Goal: Task Accomplishment & Management: Complete application form

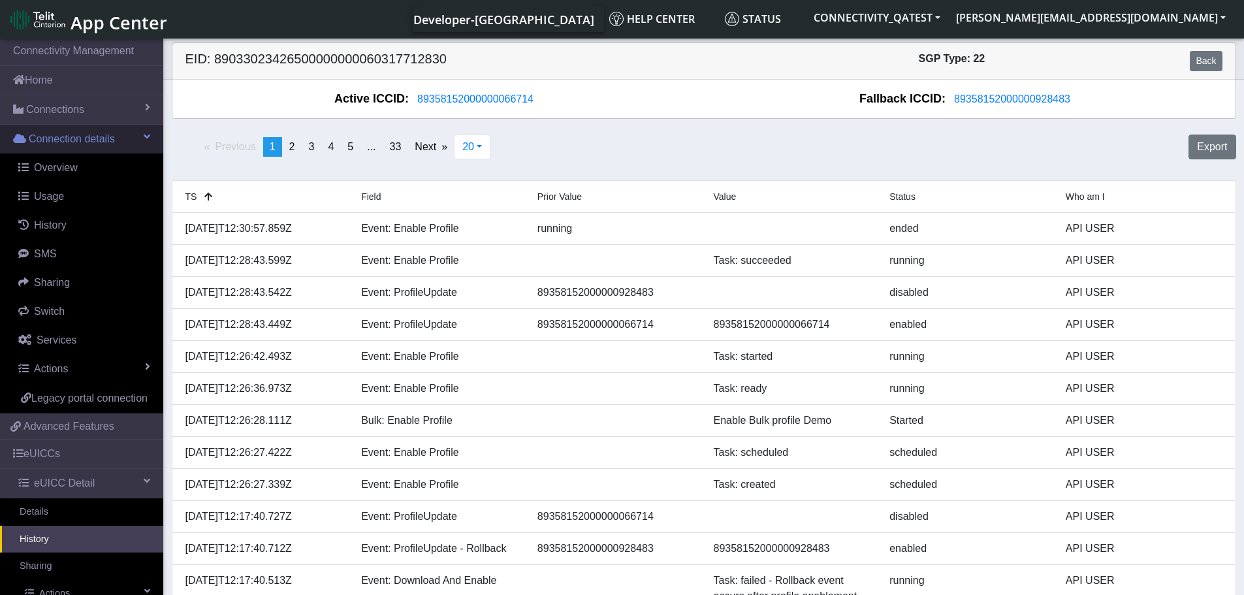
click at [144, 138] on span at bounding box center [147, 136] width 7 height 10
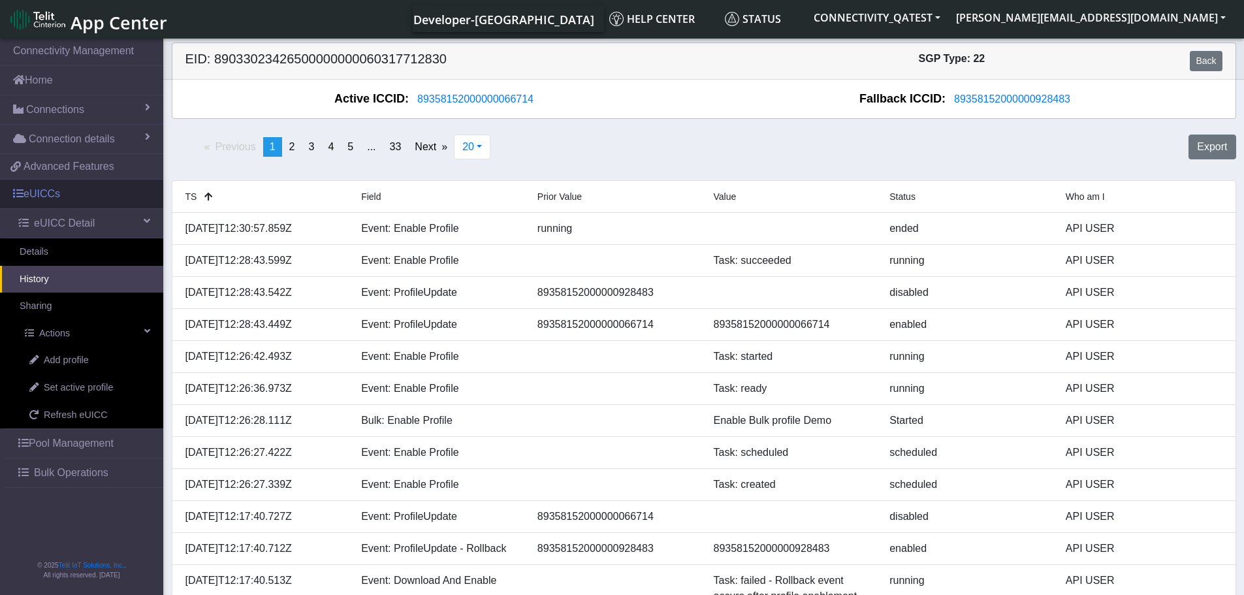
click at [60, 197] on link "eUICCs" at bounding box center [81, 194] width 163 height 29
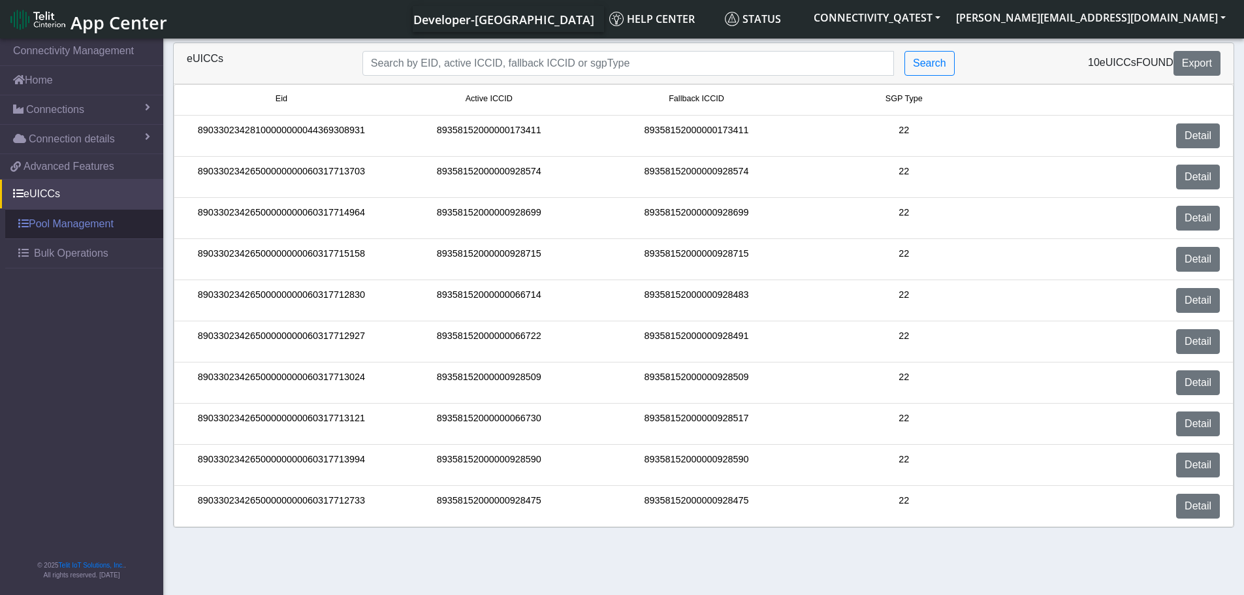
click at [60, 232] on link "Pool Management" at bounding box center [84, 224] width 158 height 29
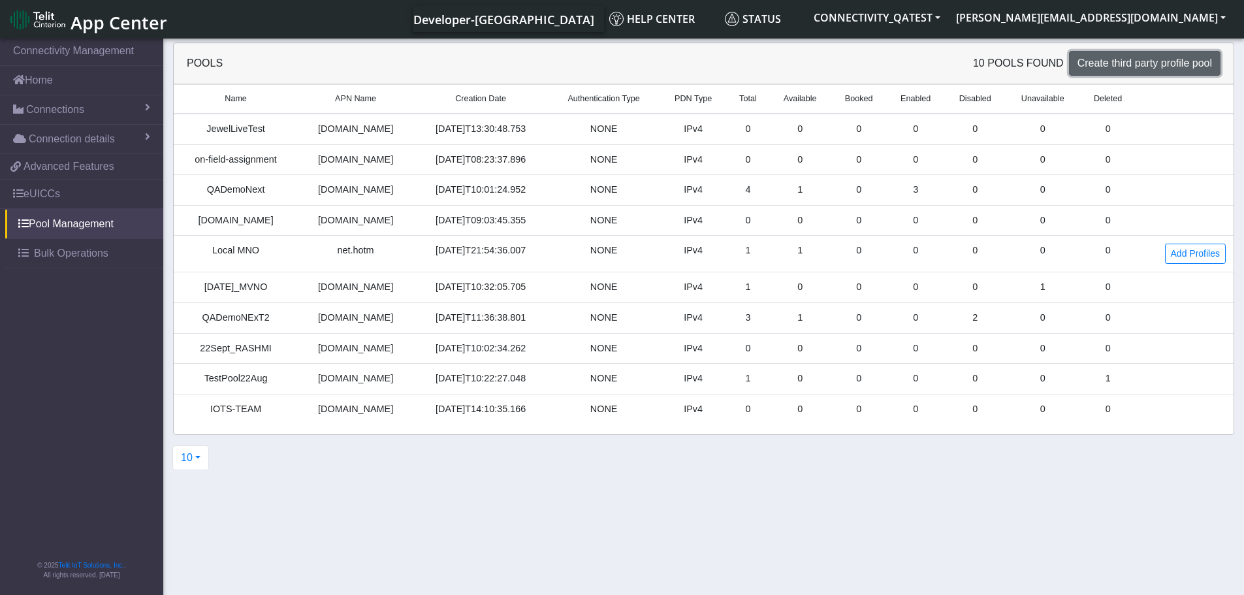
click at [1185, 67] on span "Create third party profile pool" at bounding box center [1144, 62] width 135 height 11
select select "IPv4"
select select "NONE"
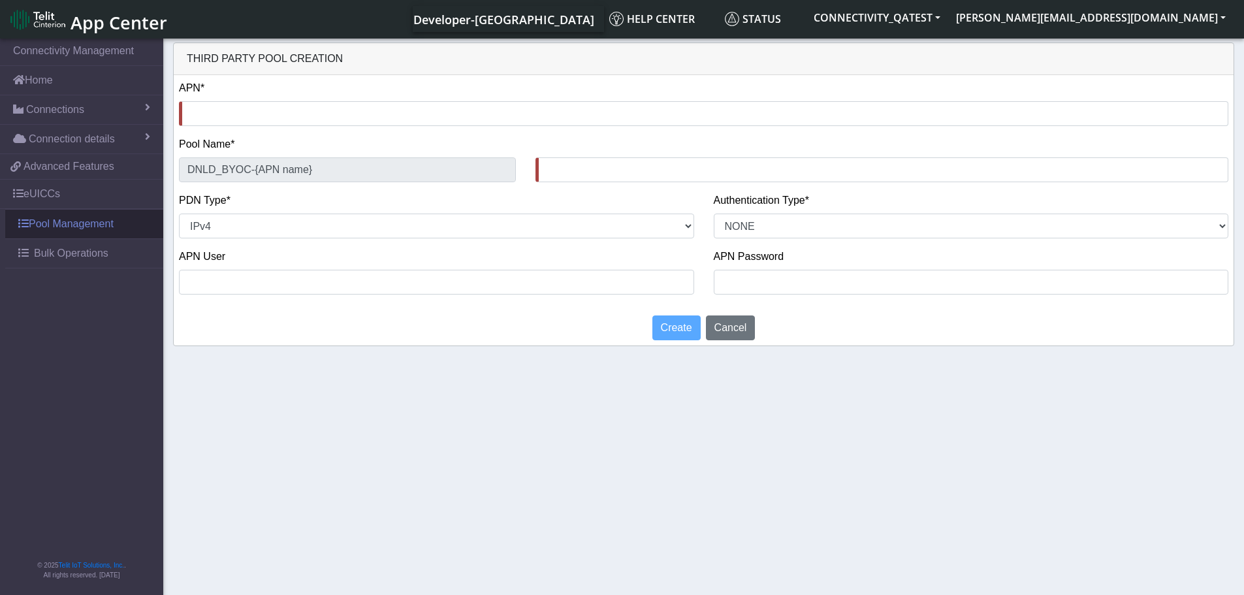
click at [59, 212] on link "Pool Management" at bounding box center [84, 224] width 158 height 29
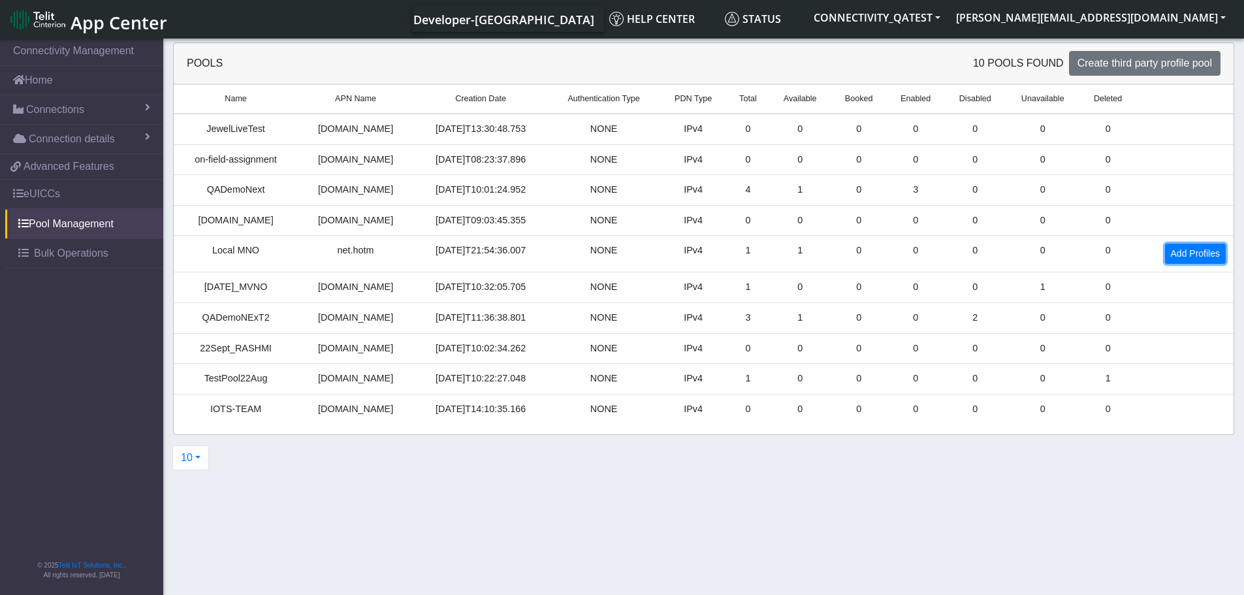
click at [1192, 255] on link "Add Profiles" at bounding box center [1195, 254] width 61 height 20
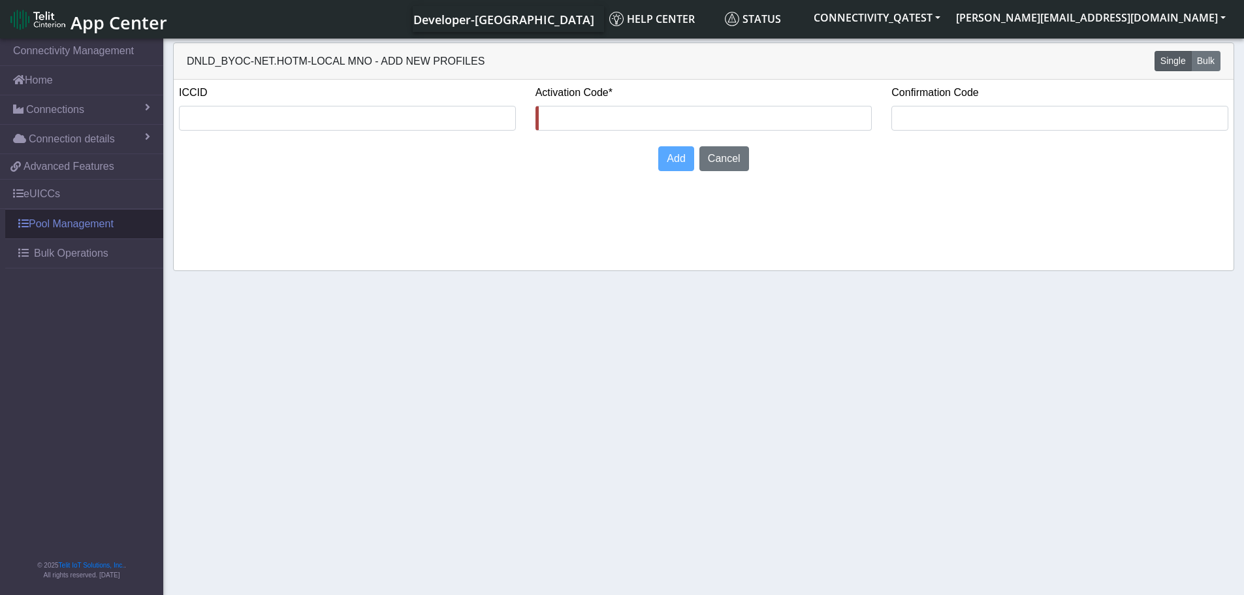
click at [71, 219] on link "Pool Management" at bounding box center [84, 224] width 158 height 29
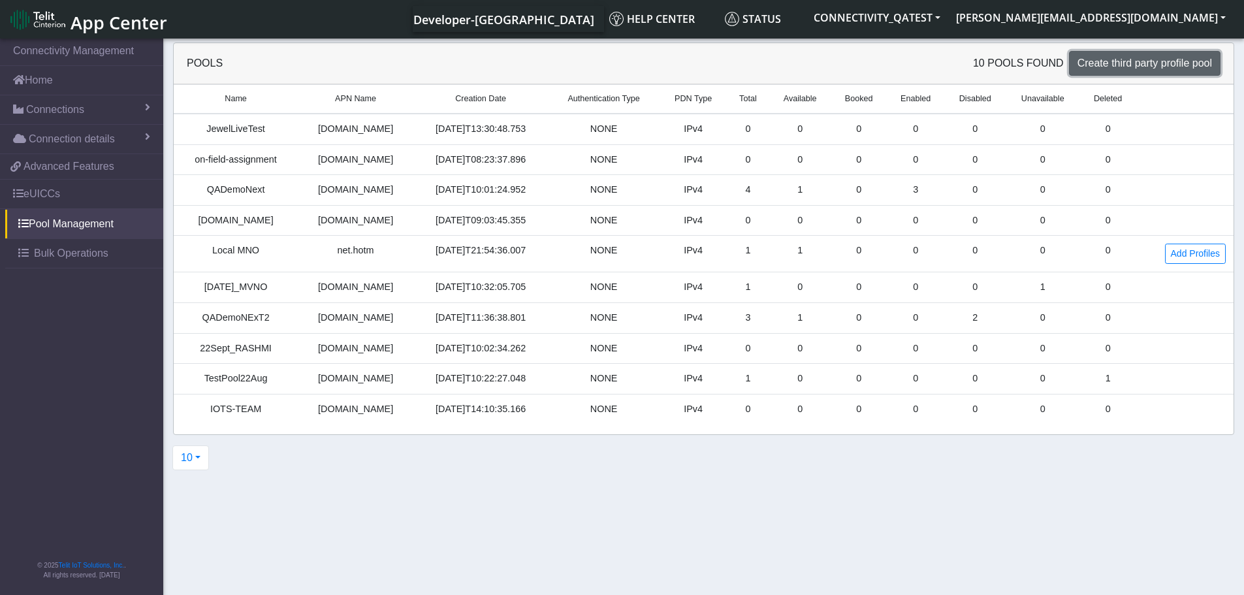
click at [1117, 64] on span "Create third party profile pool" at bounding box center [1144, 62] width 135 height 11
select select "IPv4"
select select "NONE"
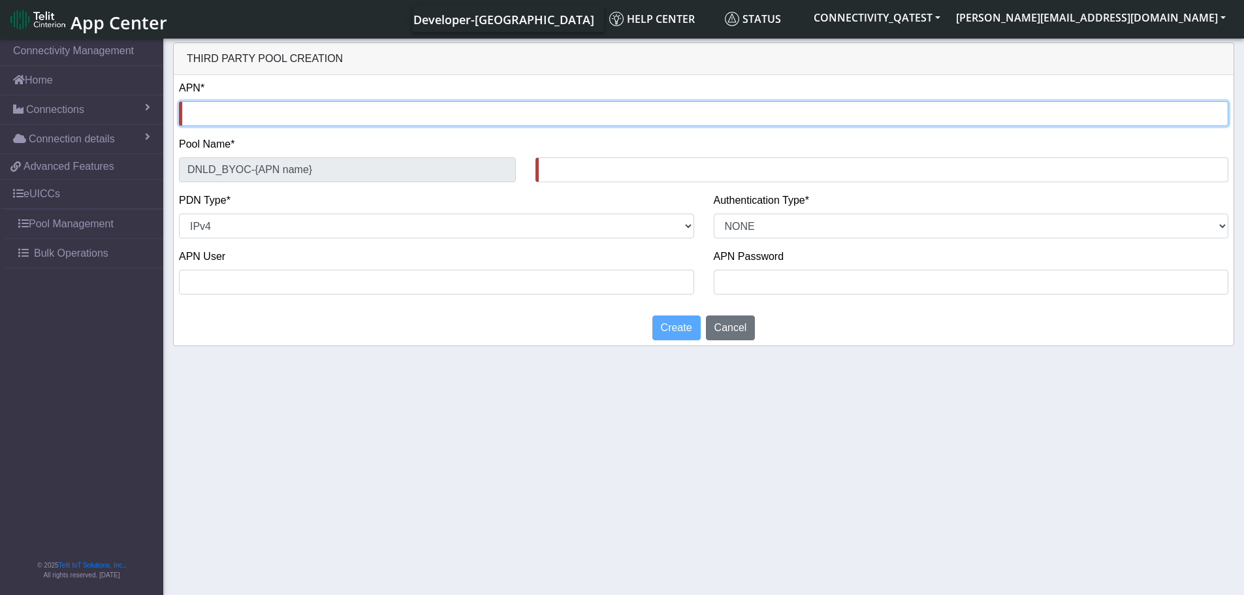
click at [244, 114] on input "text" at bounding box center [703, 113] width 1049 height 25
type input "n"
type input "DNLD_BYOC-n-"
type input "ne"
type input "DNLD_BYOC-ne-"
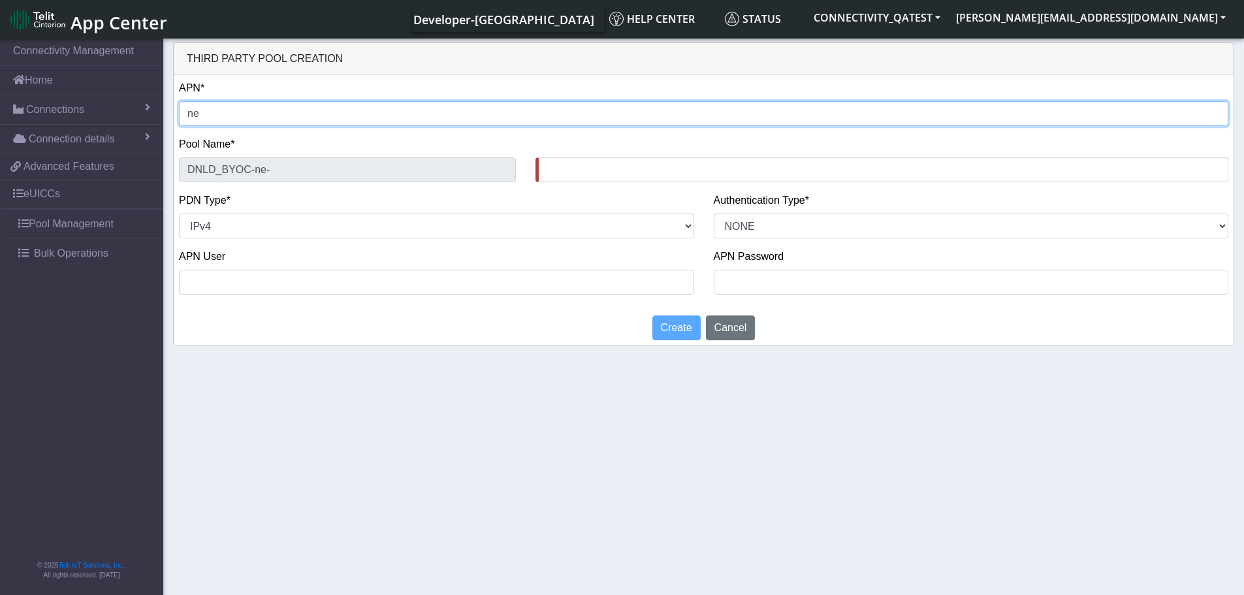
type input "new"
type input "DNLD_BYOC-new-"
type input "new2"
type input "DNLD_BYOC-new2-"
type input "new23"
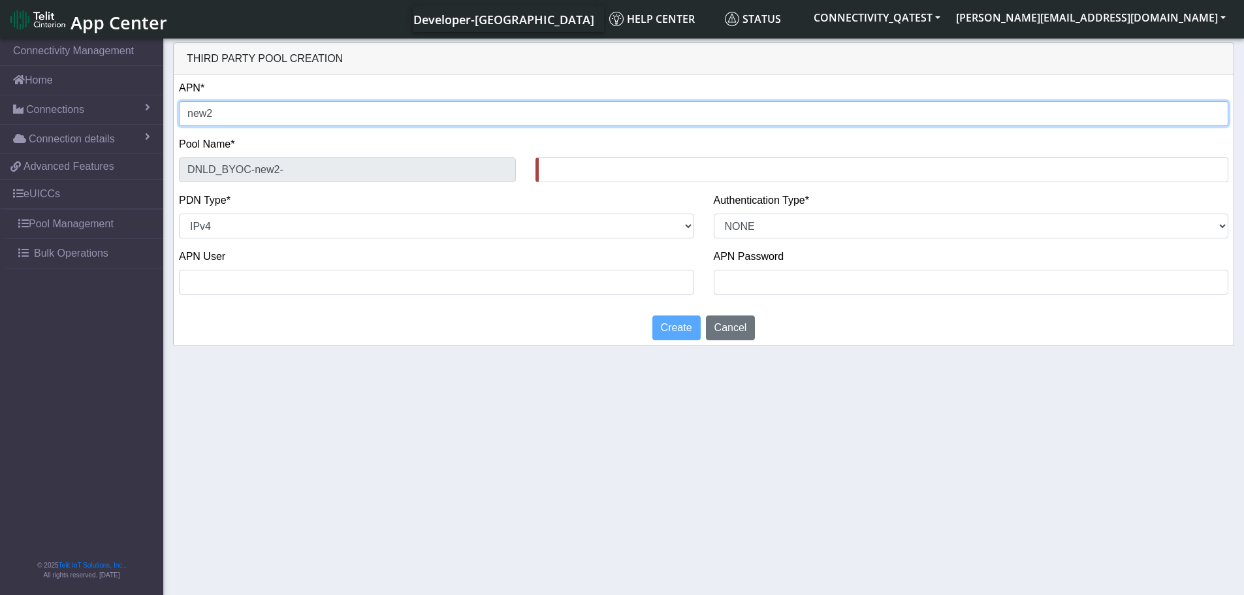
type input "DNLD_BYOC-new23-"
type input "new23"
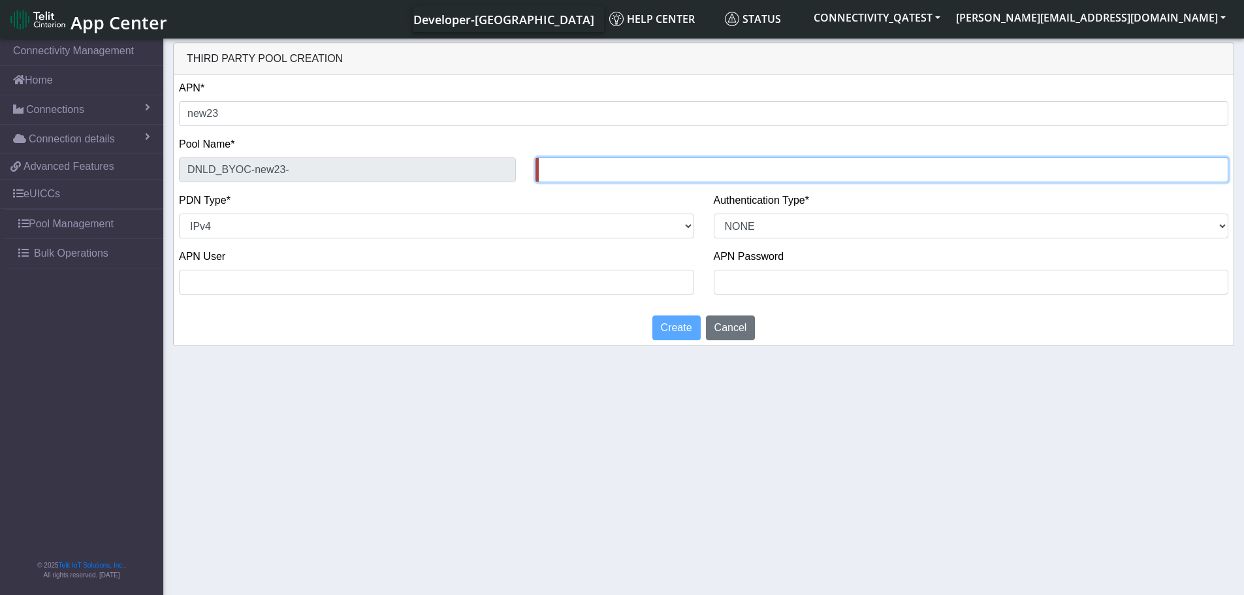
click at [577, 167] on input "text" at bounding box center [881, 169] width 693 height 25
type input "text"
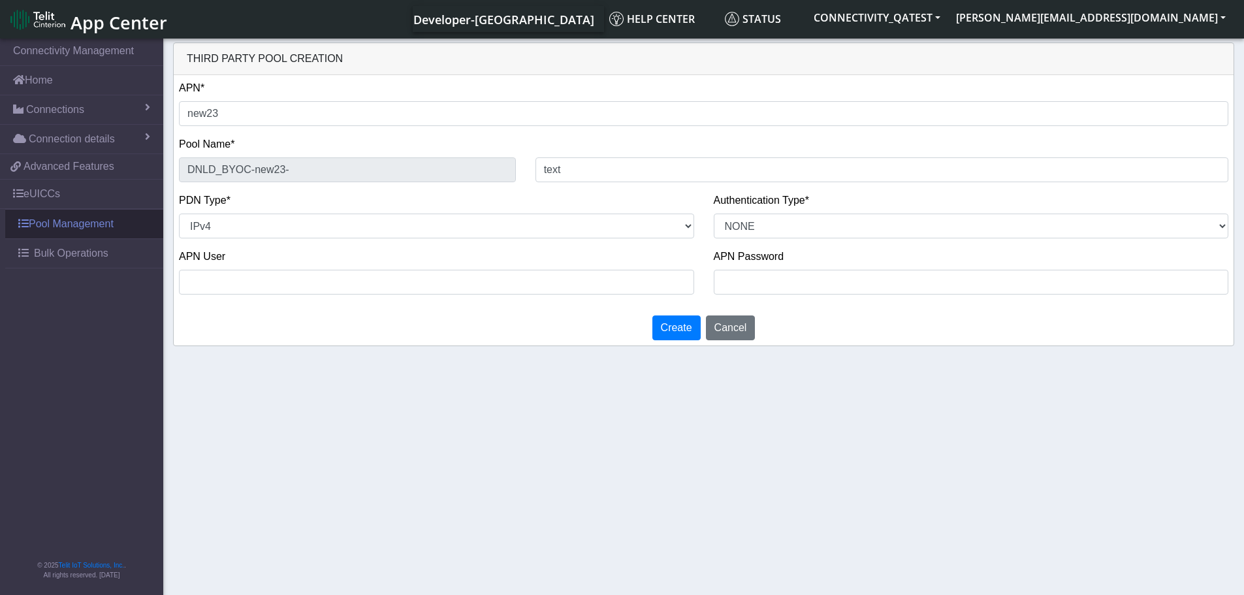
click at [59, 229] on link "Pool Management" at bounding box center [84, 224] width 158 height 29
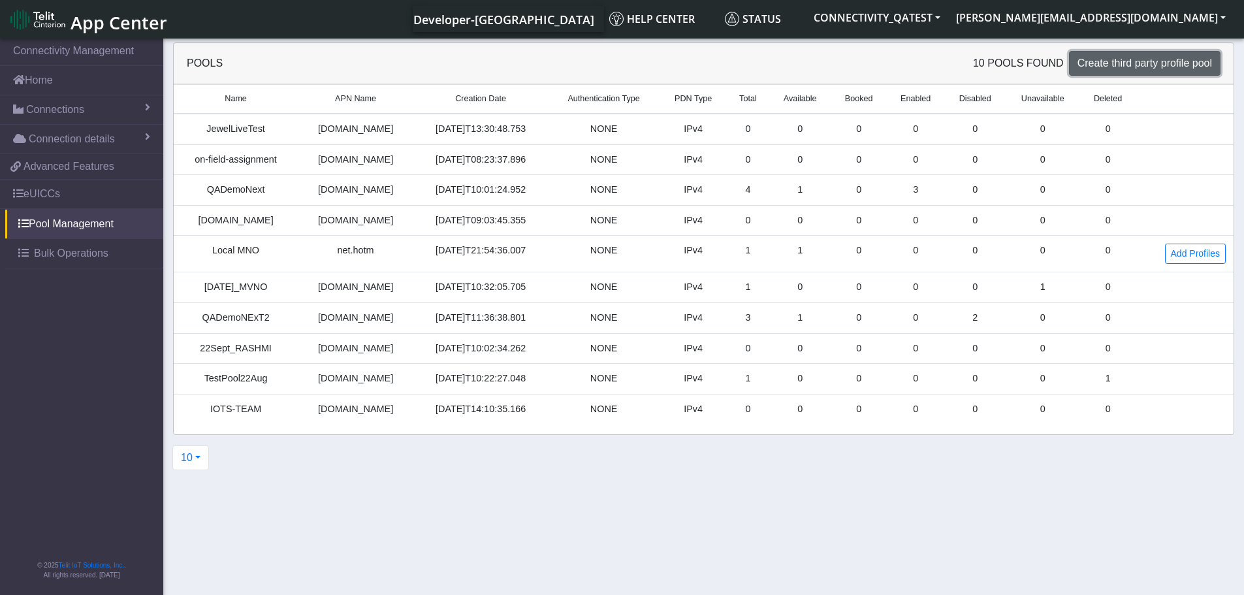
click at [1134, 69] on span "Create third party profile pool" at bounding box center [1144, 62] width 135 height 11
select select "IPv4"
select select "NONE"
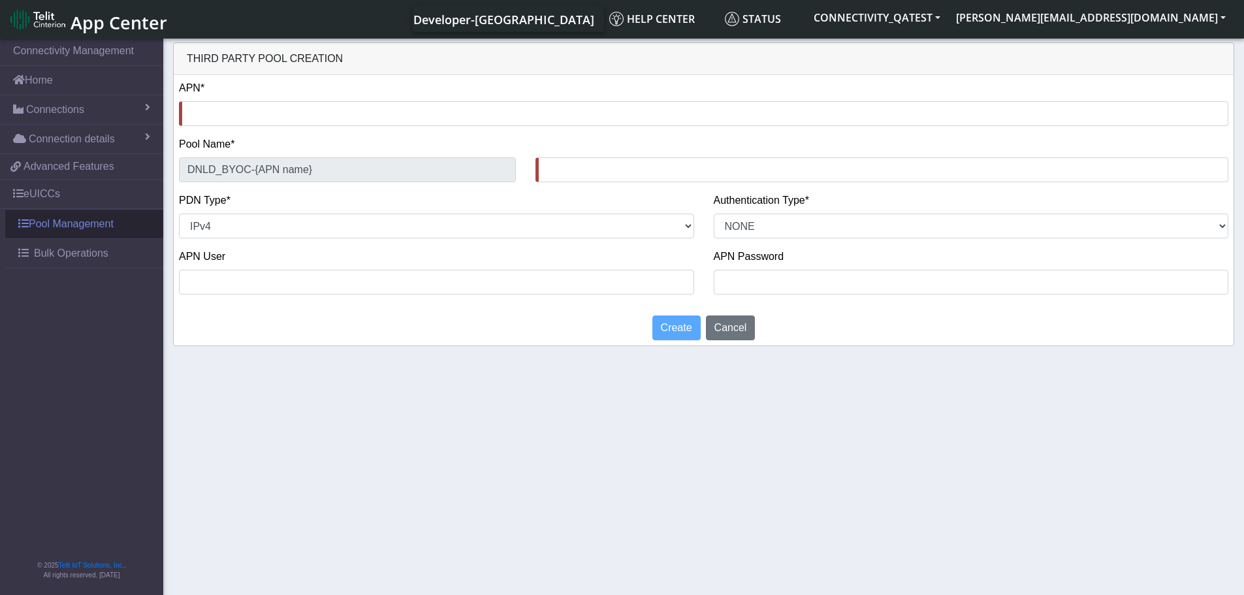
click at [96, 223] on link "Pool Management" at bounding box center [84, 224] width 158 height 29
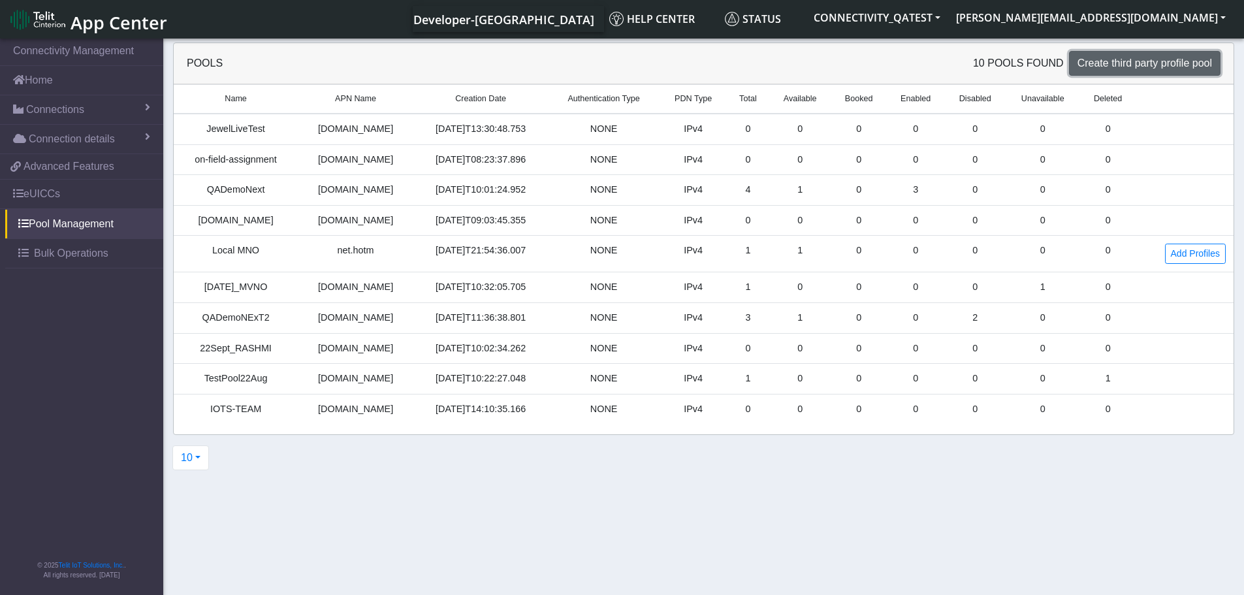
click at [1133, 63] on span "Create third party profile pool" at bounding box center [1144, 62] width 135 height 11
select select "IPv4"
select select "NONE"
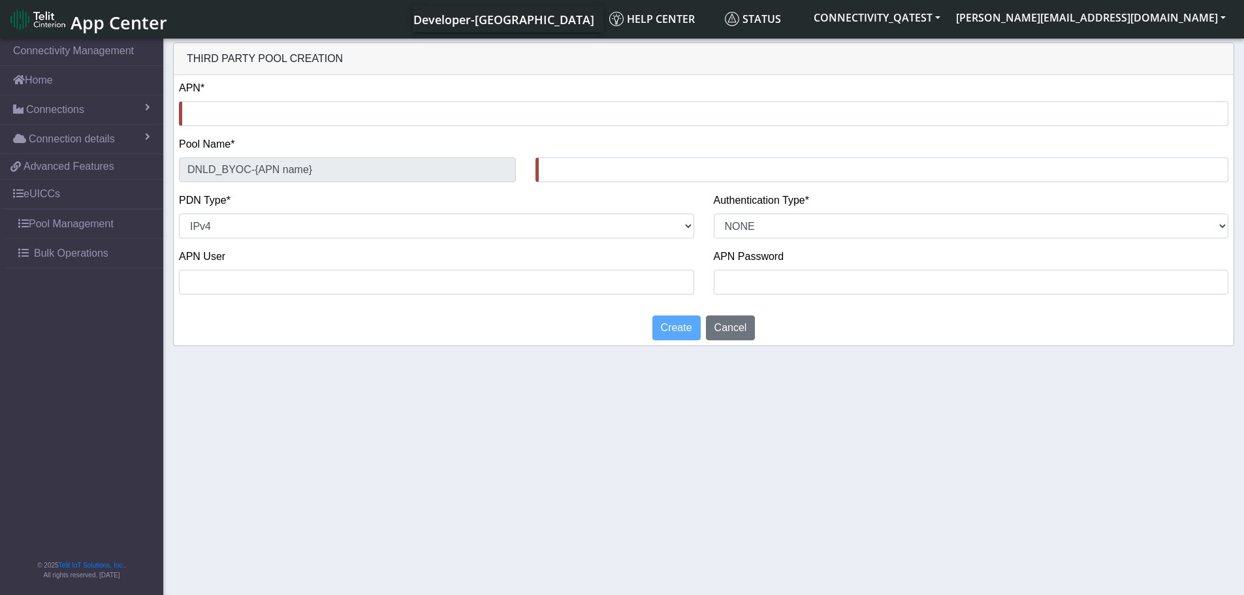
drag, startPoint x: 468, startPoint y: 342, endPoint x: 1126, endPoint y: 310, distance: 659.0
click at [474, 340] on div "Create Cancel" at bounding box center [703, 327] width 1079 height 35
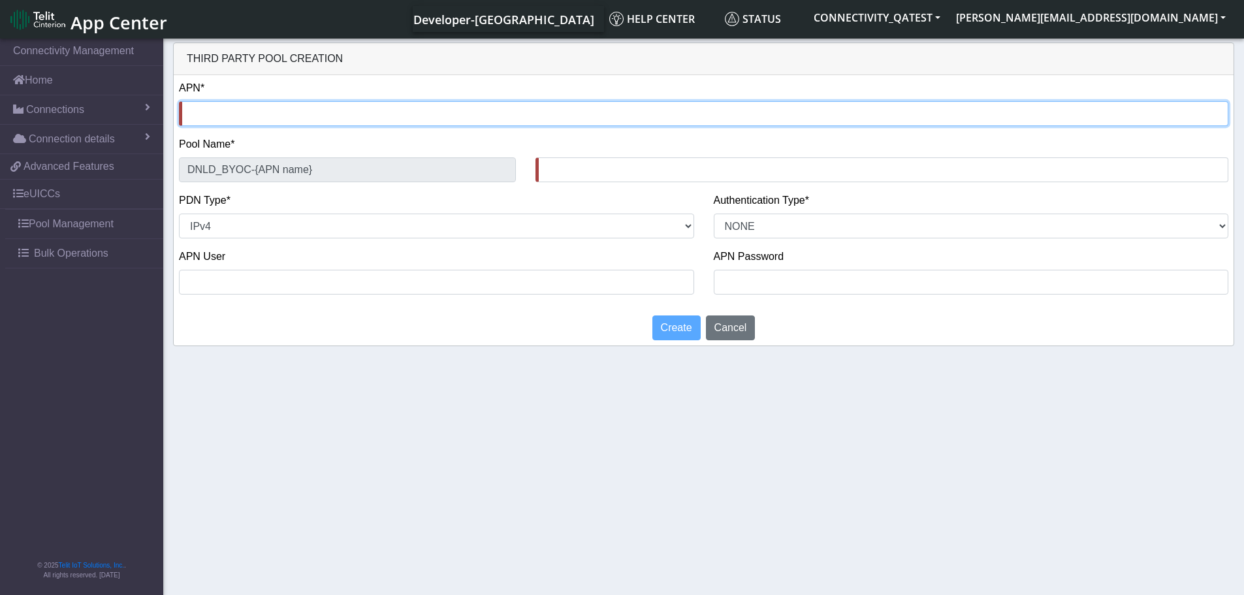
click at [353, 124] on input "text" at bounding box center [703, 113] width 1049 height 25
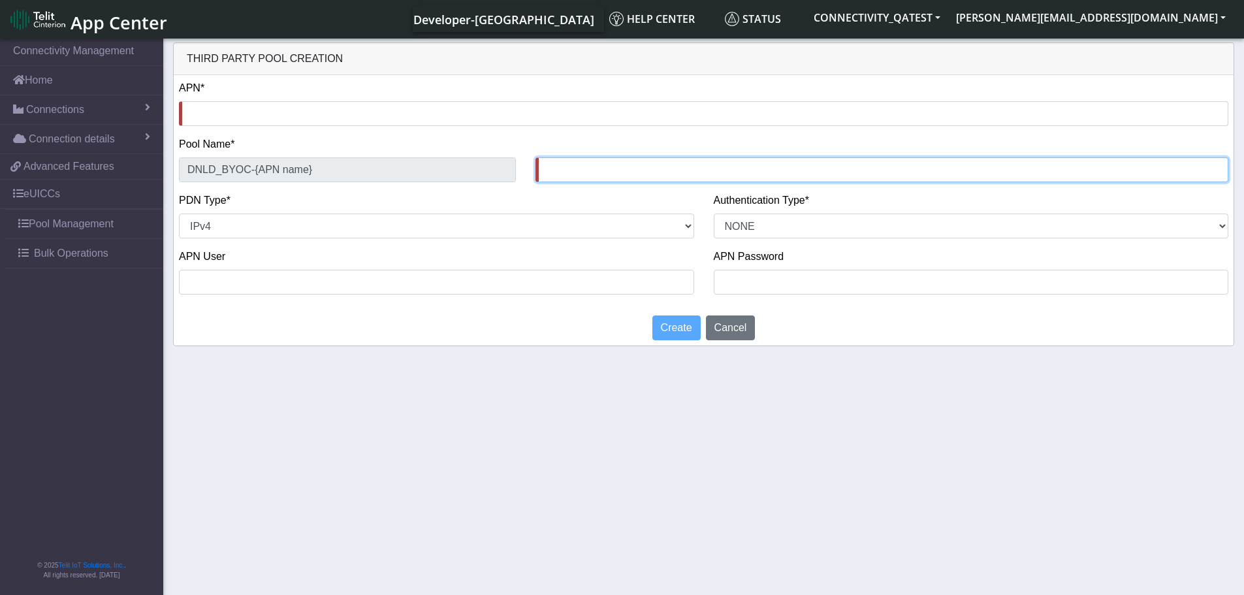
click at [577, 172] on input "text" at bounding box center [881, 169] width 693 height 25
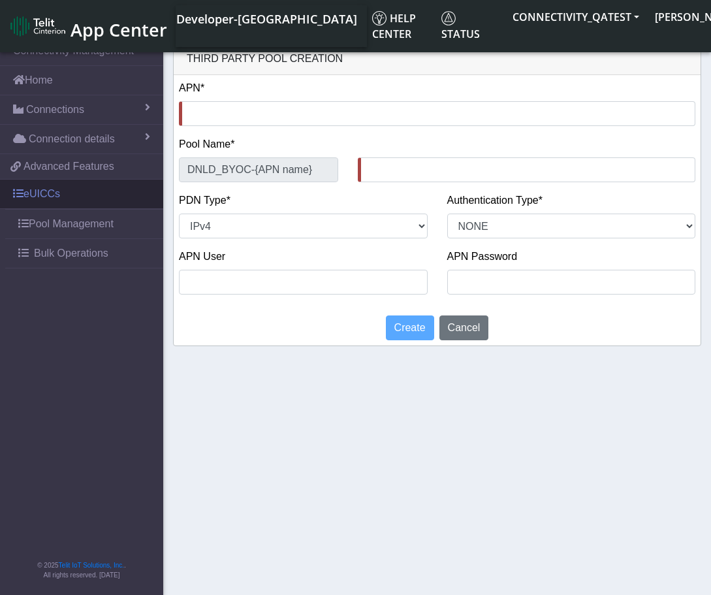
click at [69, 199] on link "eUICCs" at bounding box center [81, 194] width 163 height 29
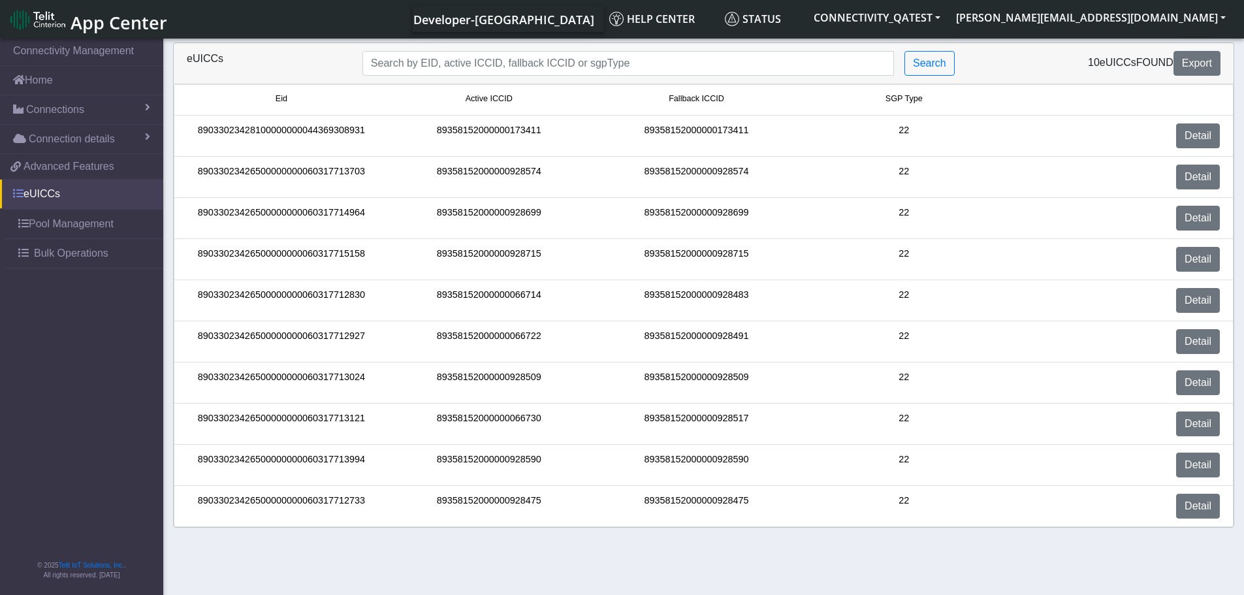
click at [52, 189] on link "eUICCs" at bounding box center [81, 194] width 163 height 29
click at [1189, 225] on link "Detail" at bounding box center [1198, 218] width 44 height 25
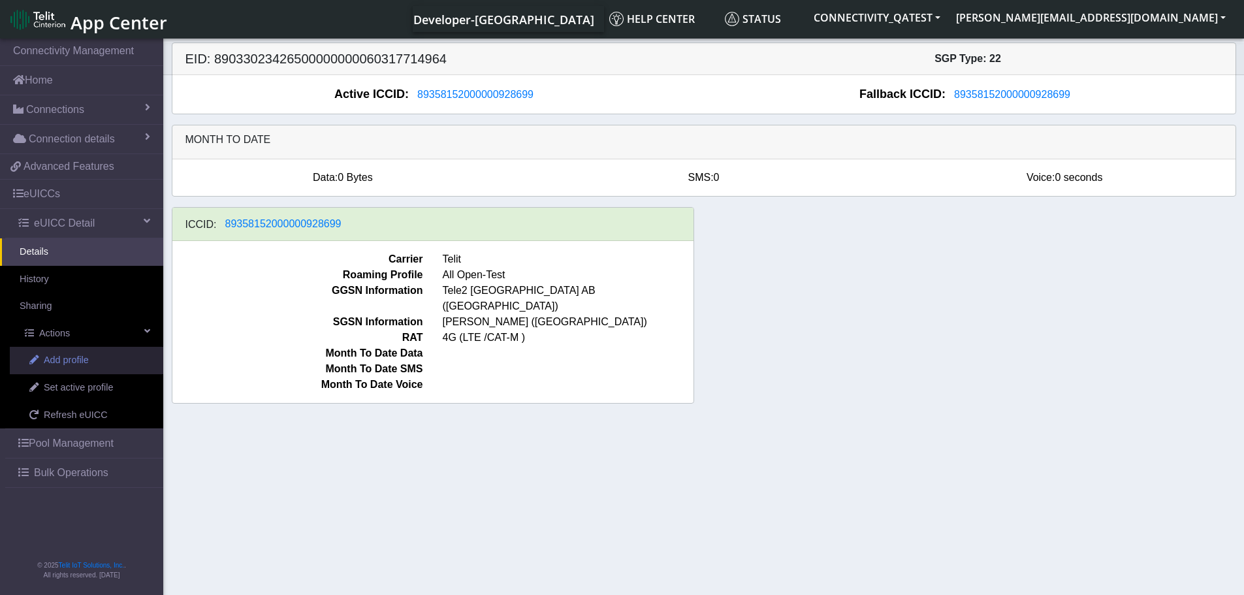
click at [67, 364] on span "Add profile" at bounding box center [66, 360] width 45 height 14
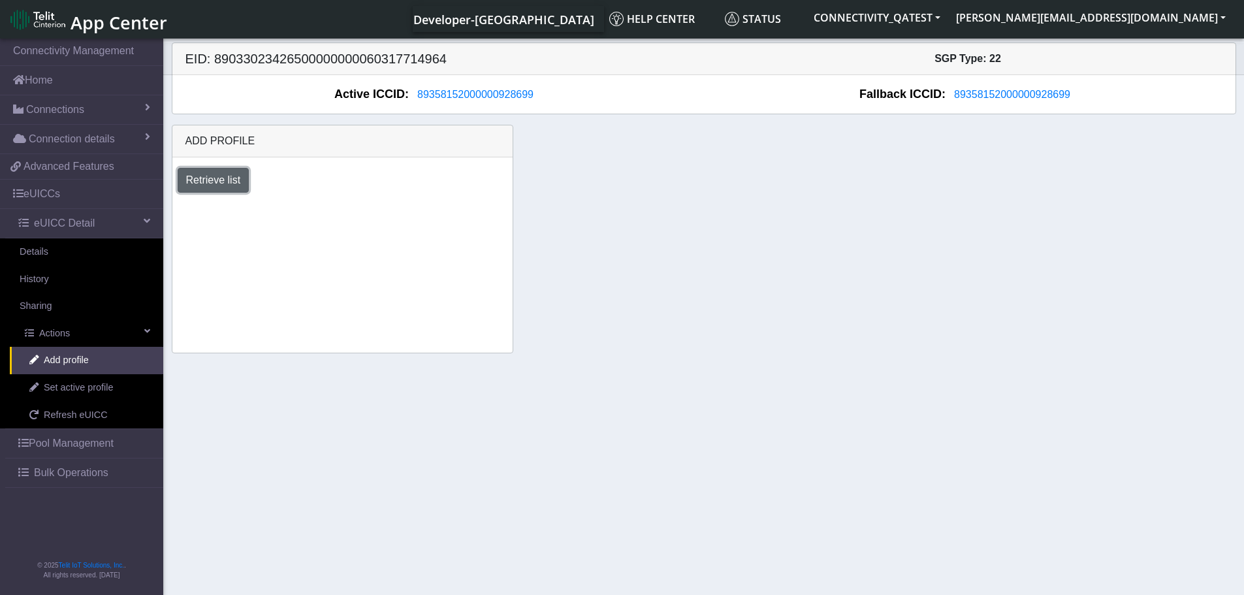
click at [244, 187] on button "Retrieve list" at bounding box center [214, 180] width 72 height 25
click at [353, 219] on select "Select profile to add JewelLiveTest (available: 0) on-field-assignment (availab…" at bounding box center [270, 215] width 184 height 25
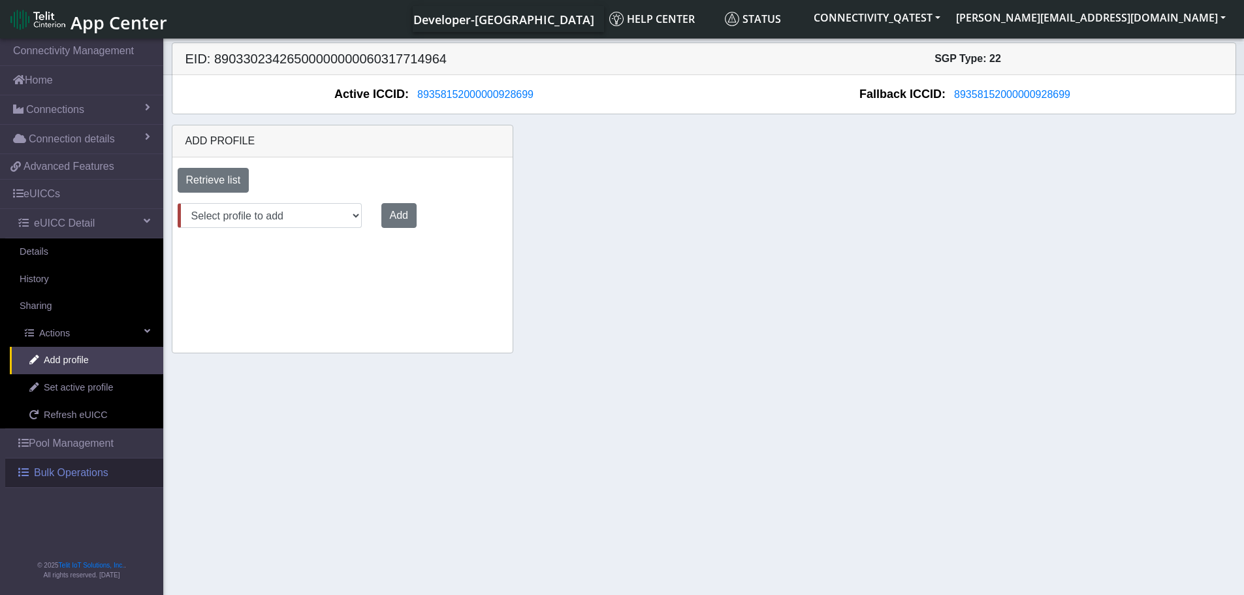
click at [80, 479] on span "Bulk Operations" at bounding box center [71, 473] width 74 height 16
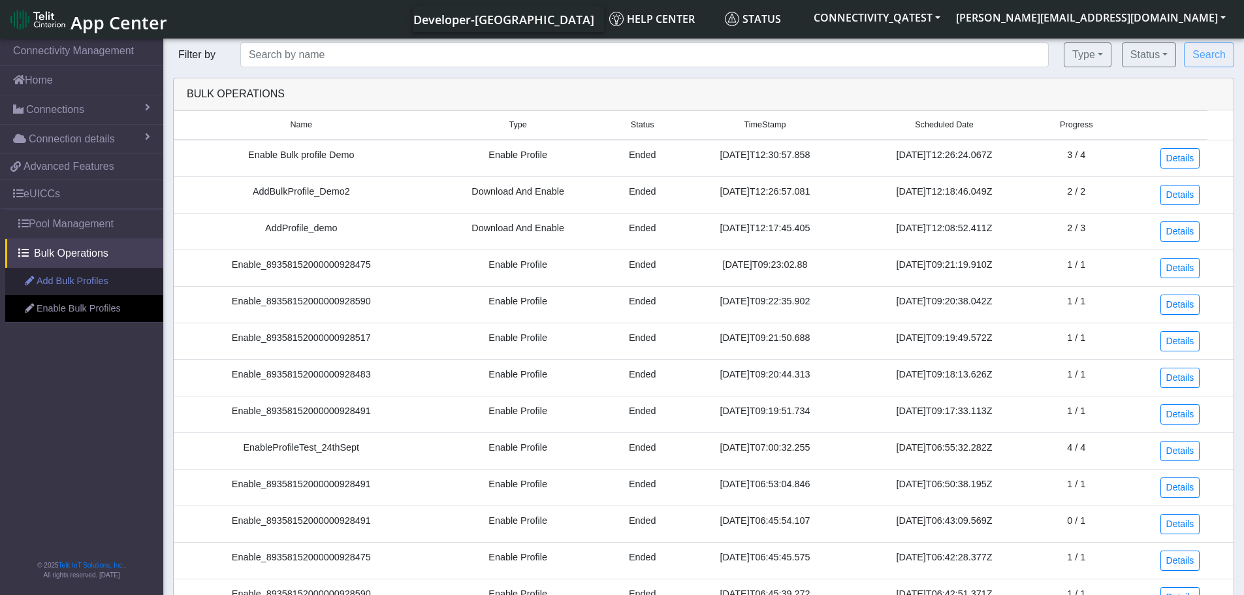
click at [61, 292] on link "Add Bulk Profiles" at bounding box center [84, 281] width 158 height 27
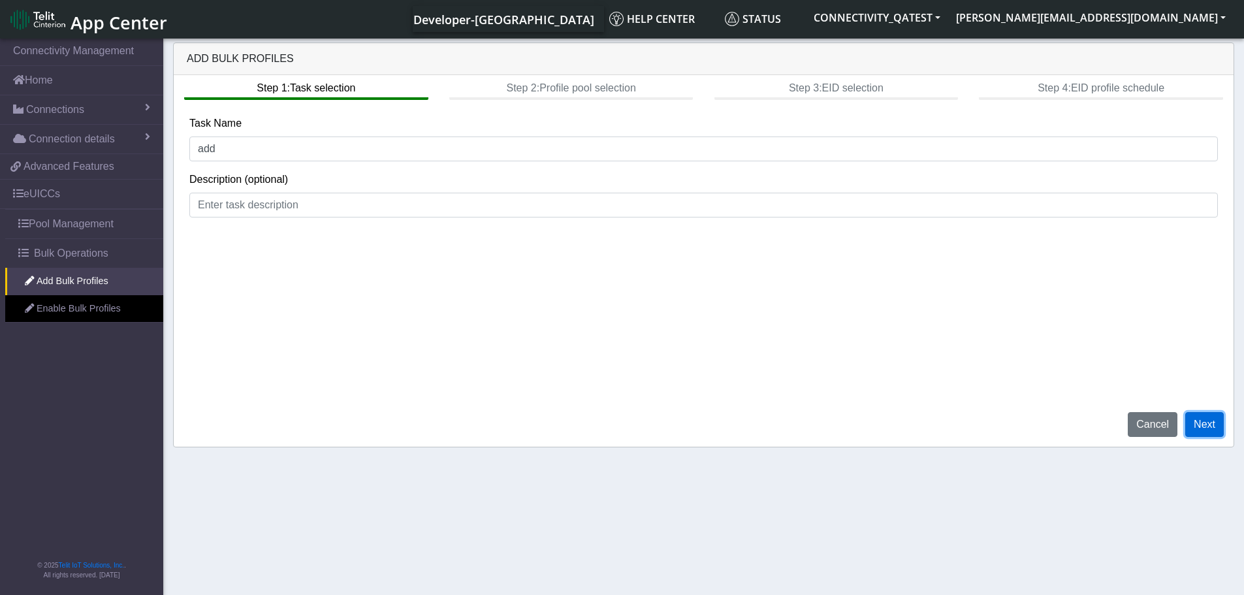
click at [1214, 417] on button "Next" at bounding box center [1204, 424] width 39 height 25
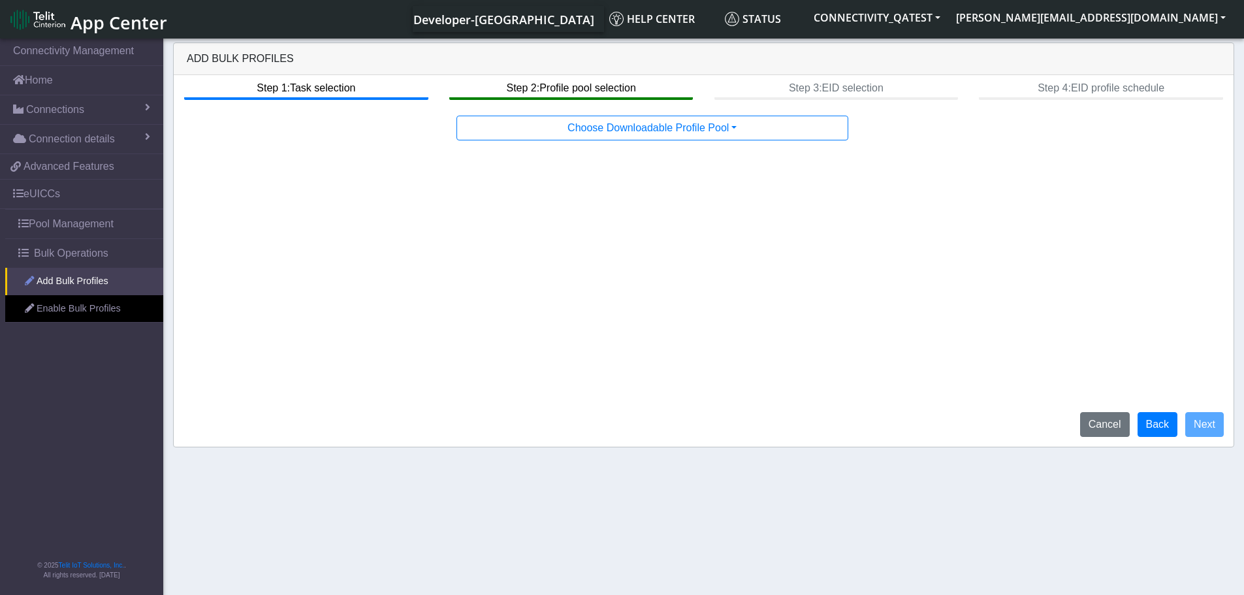
click at [93, 282] on link "Add Bulk Profiles" at bounding box center [84, 281] width 158 height 27
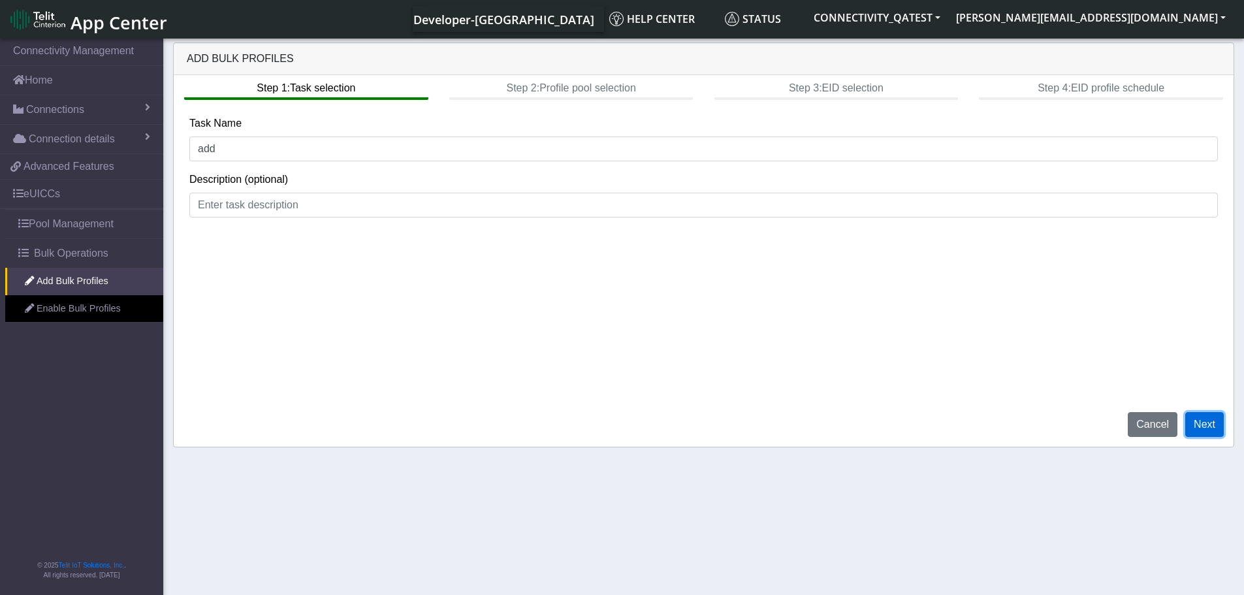
click at [1196, 422] on button "Next" at bounding box center [1204, 424] width 39 height 25
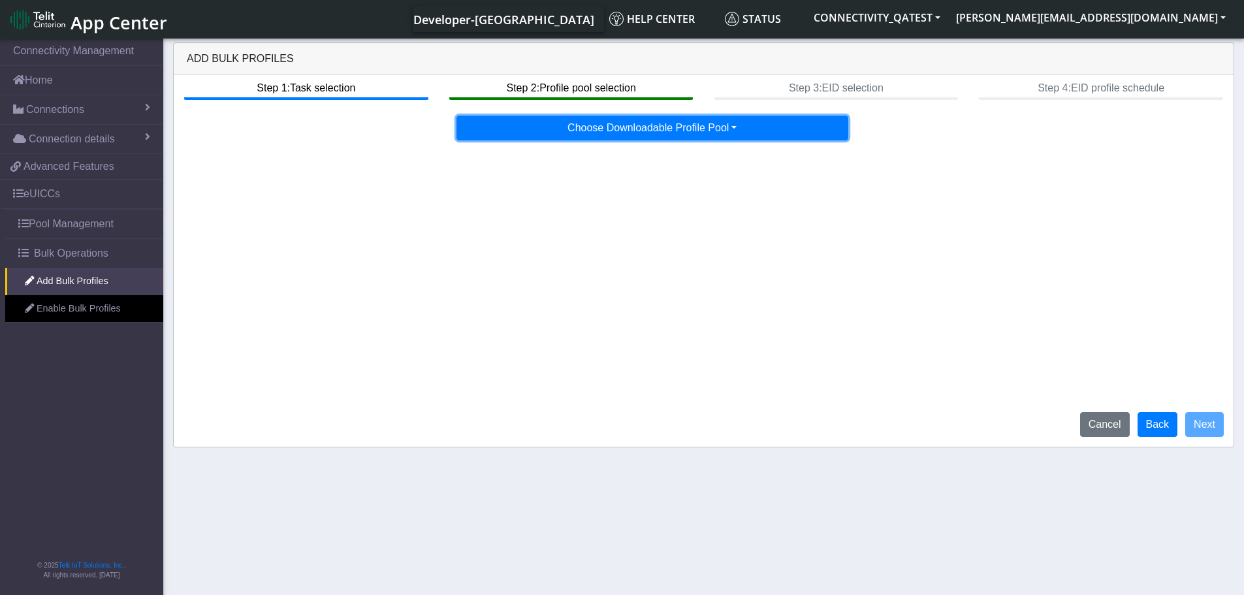
click at [722, 133] on button "Choose Downloadable Profile Pool" at bounding box center [652, 128] width 392 height 25
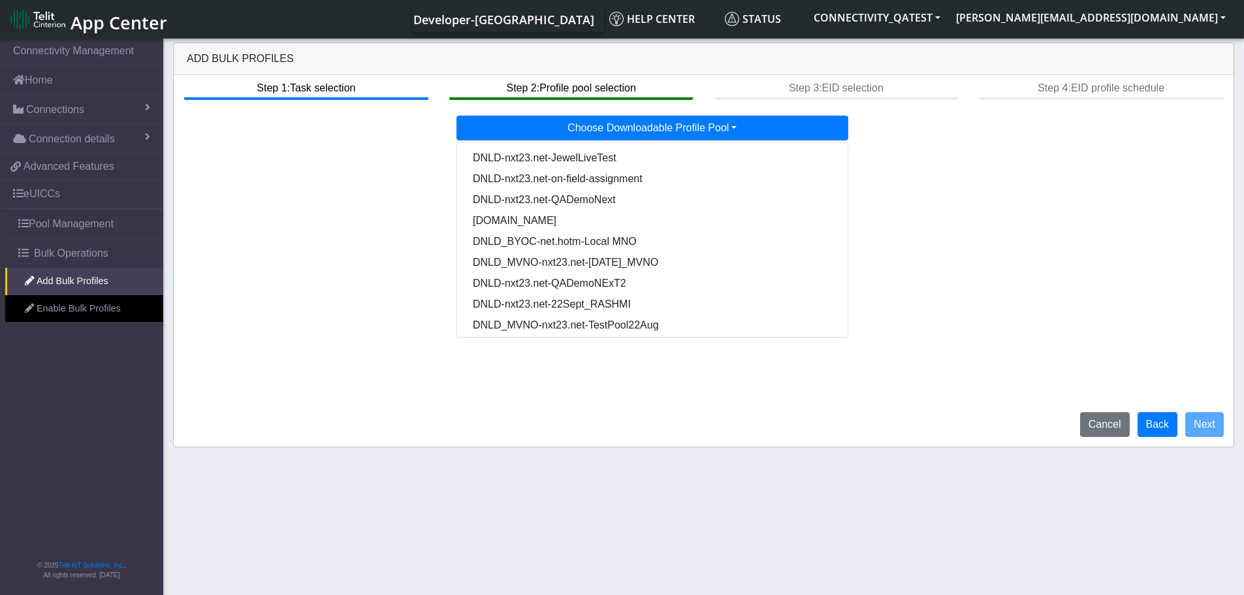
click at [146, 431] on nav "Connectivity Management Home Connections List Map Connection details Overview U…" at bounding box center [81, 318] width 163 height 564
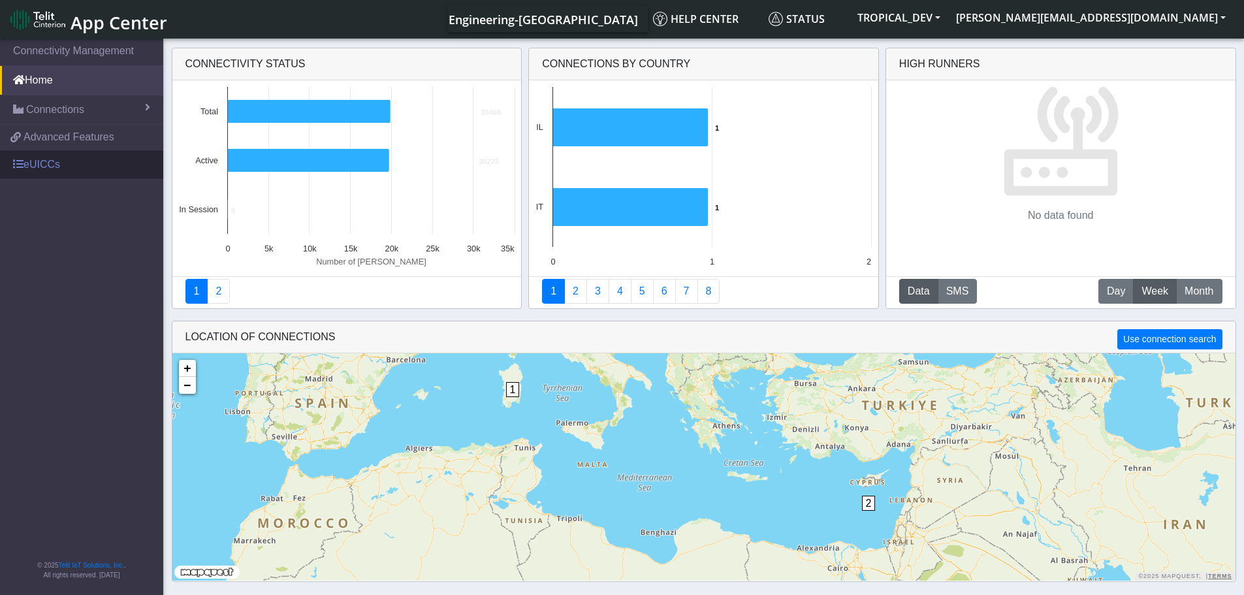
click at [46, 163] on link "eUICCs" at bounding box center [81, 164] width 163 height 29
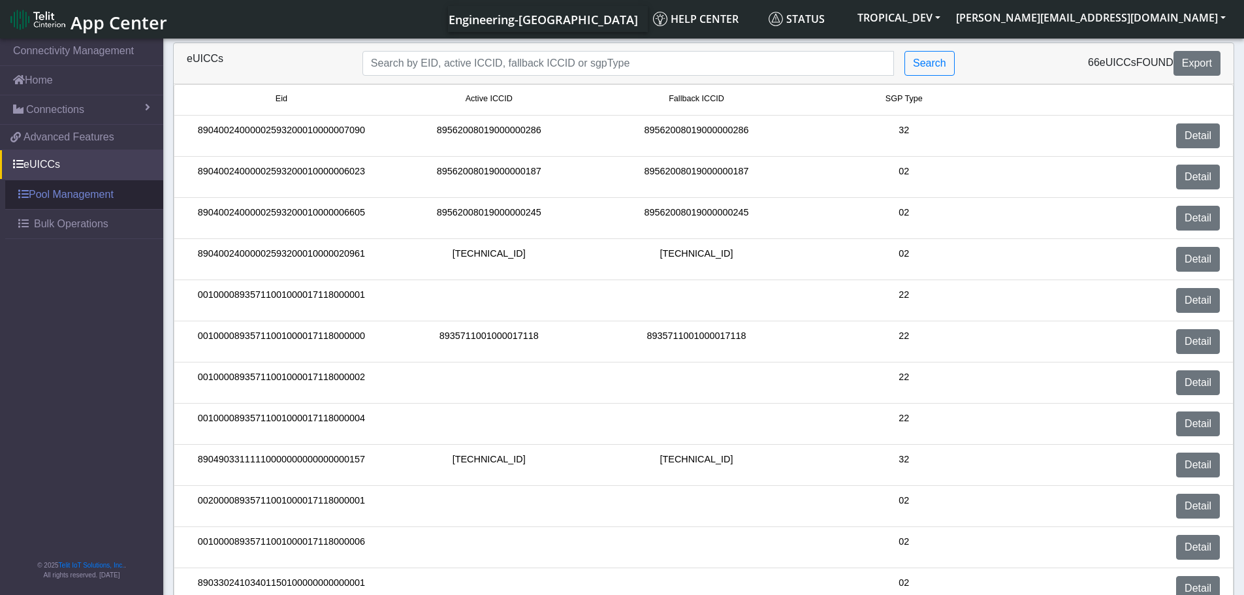
click at [82, 189] on link "Pool Management" at bounding box center [84, 194] width 158 height 29
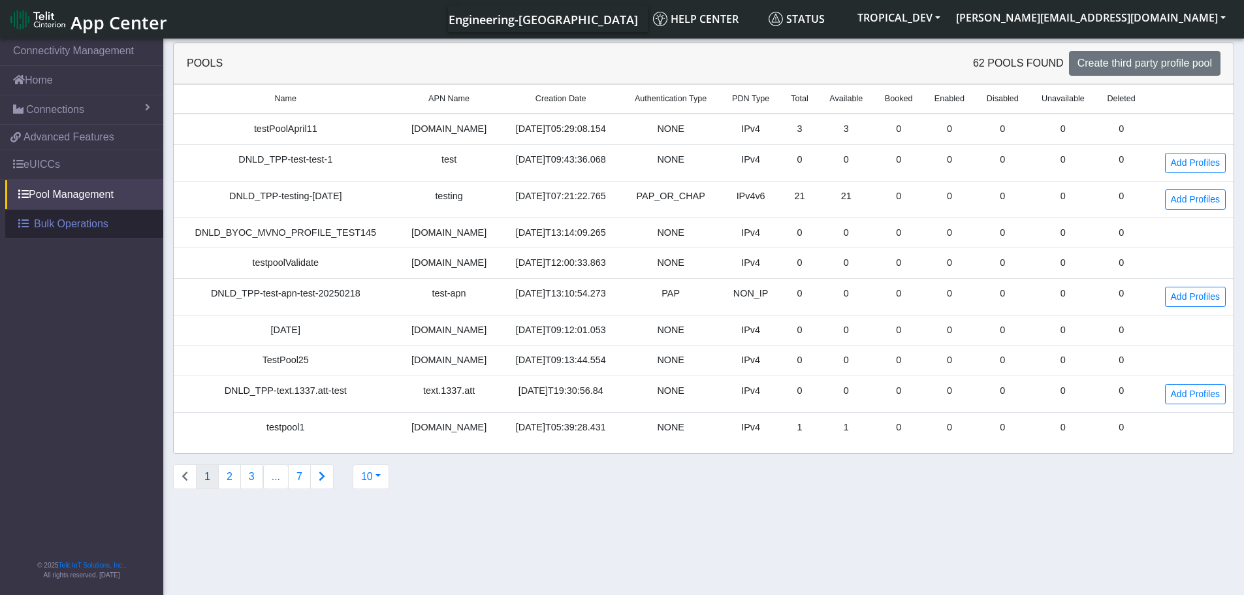
click at [46, 236] on link "Bulk Operations" at bounding box center [84, 224] width 158 height 29
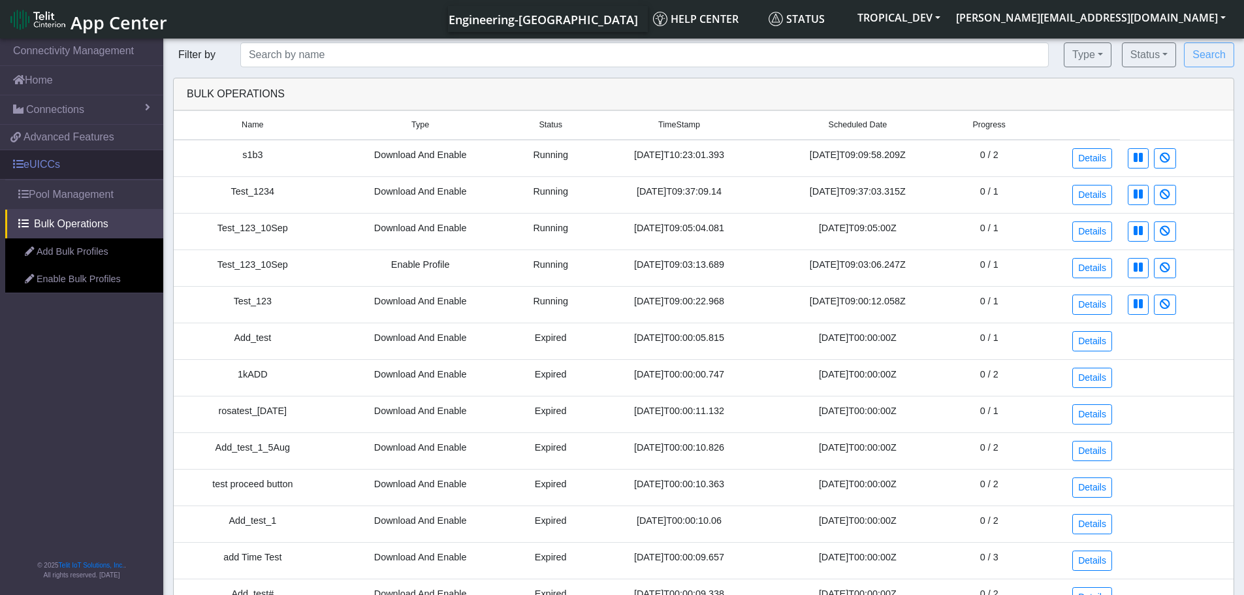
click at [61, 165] on link "eUICCs" at bounding box center [81, 164] width 163 height 29
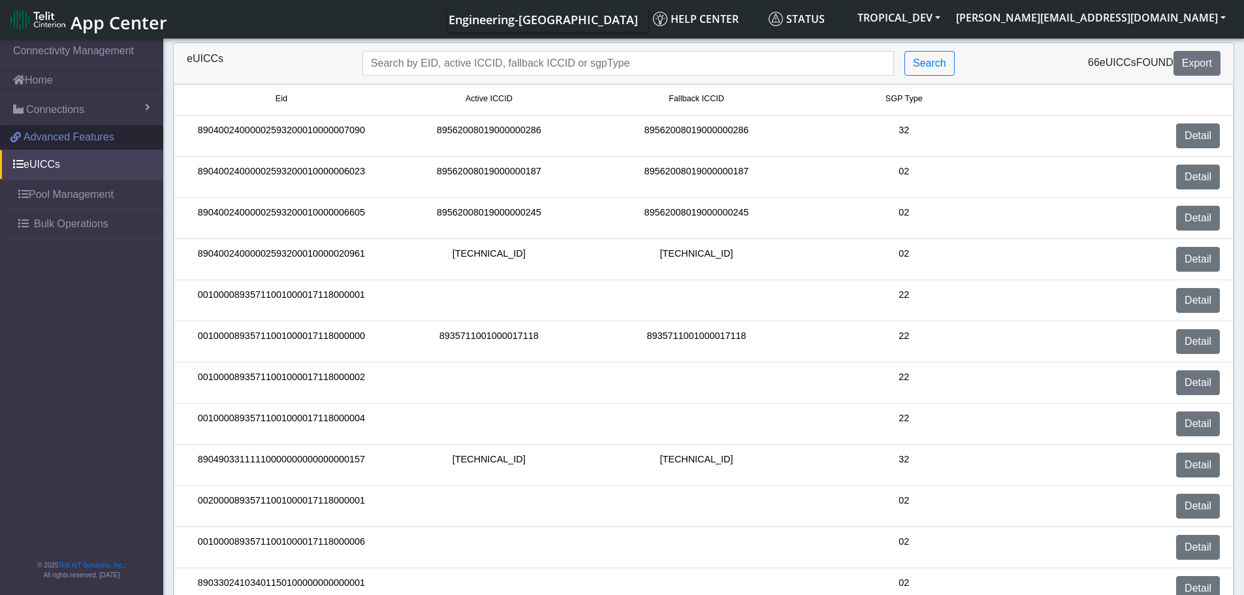
click at [80, 130] on span "Advanced Features" at bounding box center [69, 137] width 91 height 16
click at [112, 115] on link "Connections" at bounding box center [81, 109] width 163 height 29
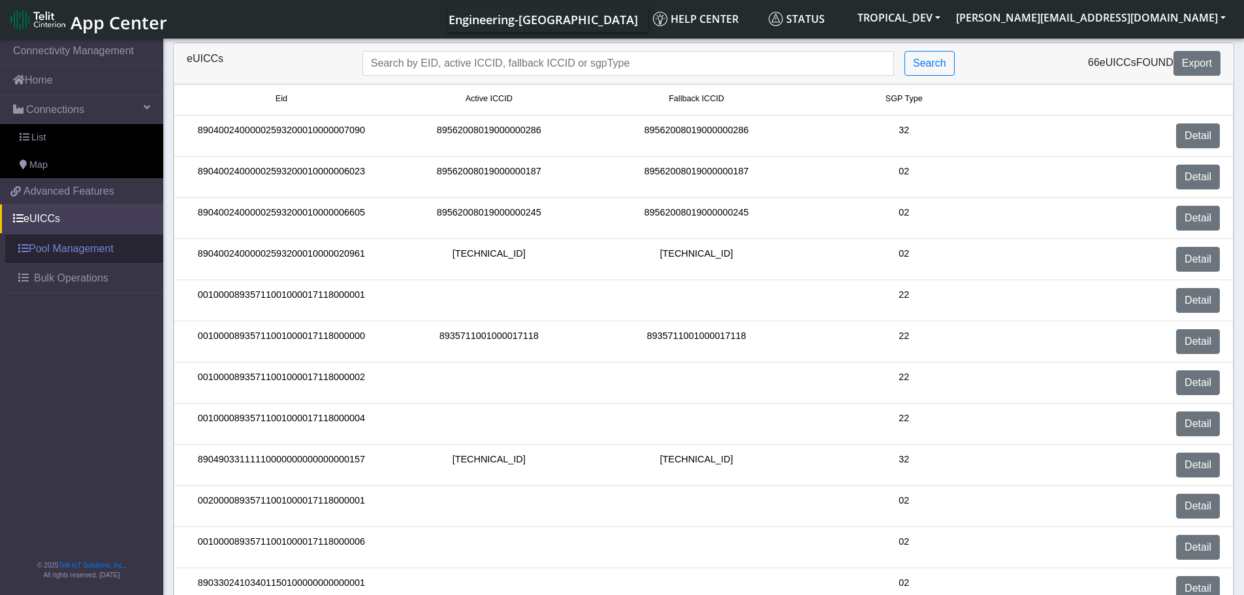
click at [118, 248] on link "Pool Management" at bounding box center [84, 248] width 158 height 29
